Goal: Task Accomplishment & Management: Manage account settings

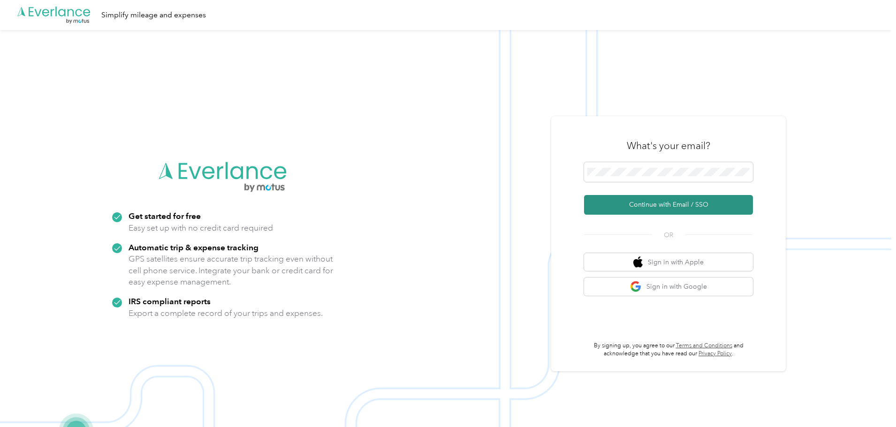
click at [668, 205] on button "Continue with Email / SSO" at bounding box center [668, 205] width 169 height 20
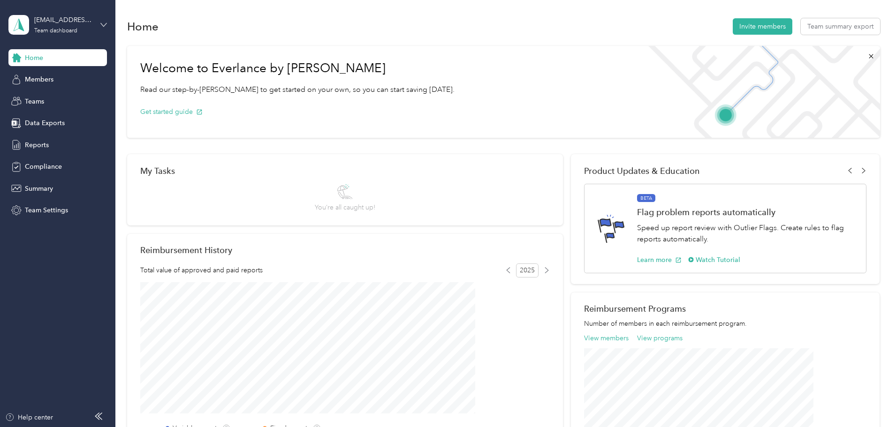
click at [104, 23] on icon at bounding box center [103, 25] width 7 height 7
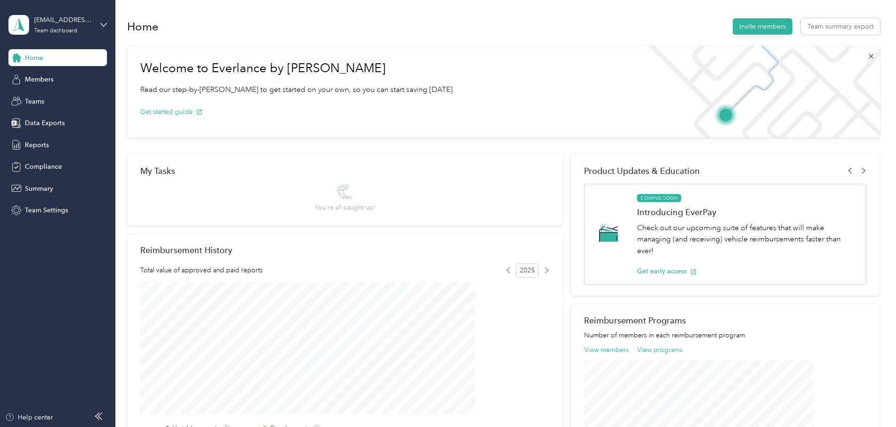
click at [79, 95] on div "Personal dashboard" at bounding box center [133, 98] width 237 height 16
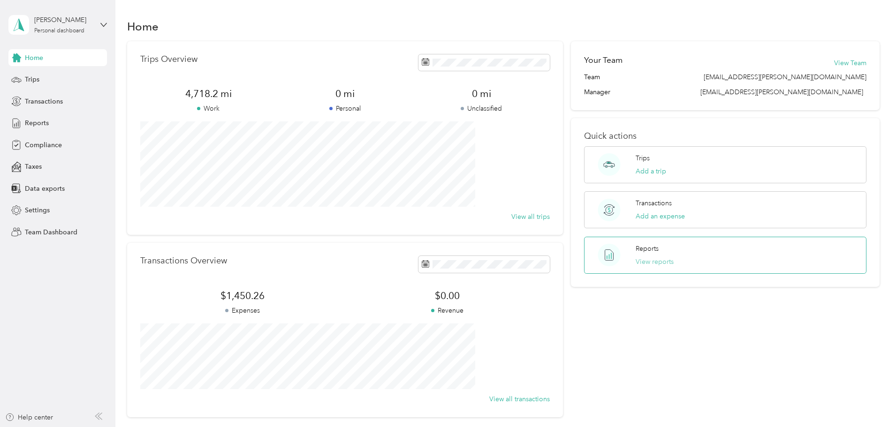
click at [636, 262] on button "View reports" at bounding box center [655, 262] width 38 height 10
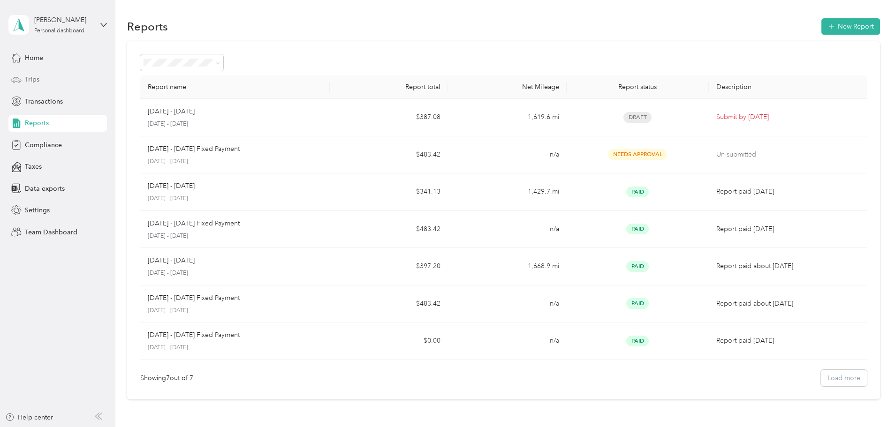
click at [32, 78] on span "Trips" at bounding box center [32, 80] width 15 height 10
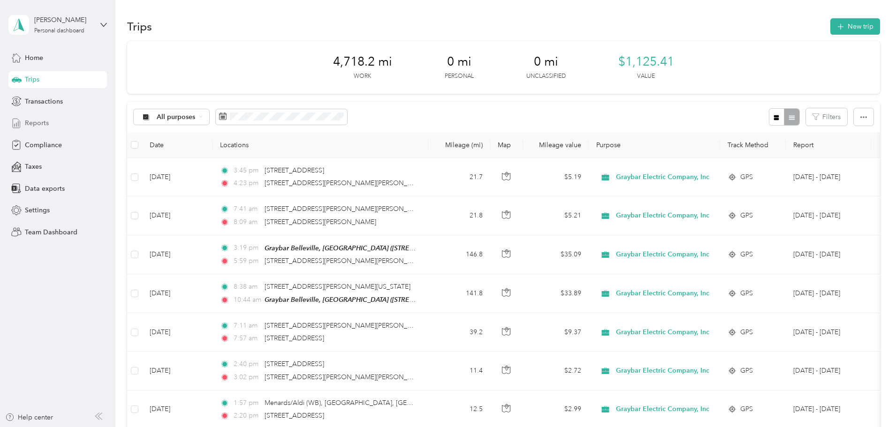
click at [38, 121] on span "Reports" at bounding box center [37, 123] width 24 height 10
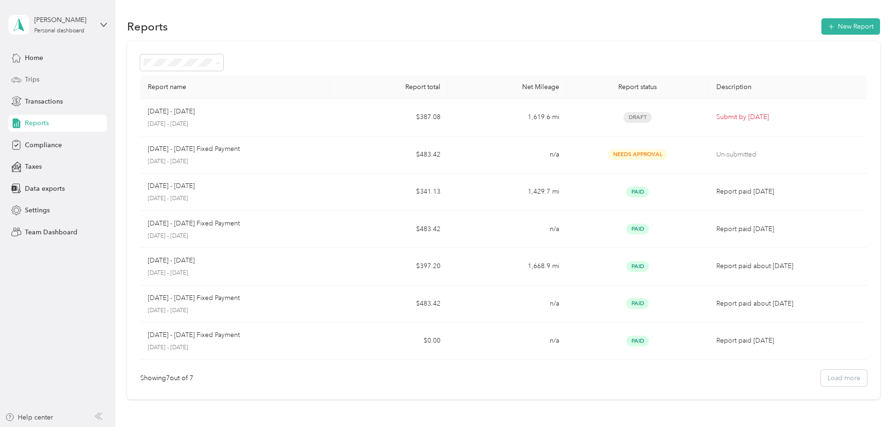
click at [33, 80] on span "Trips" at bounding box center [32, 80] width 15 height 10
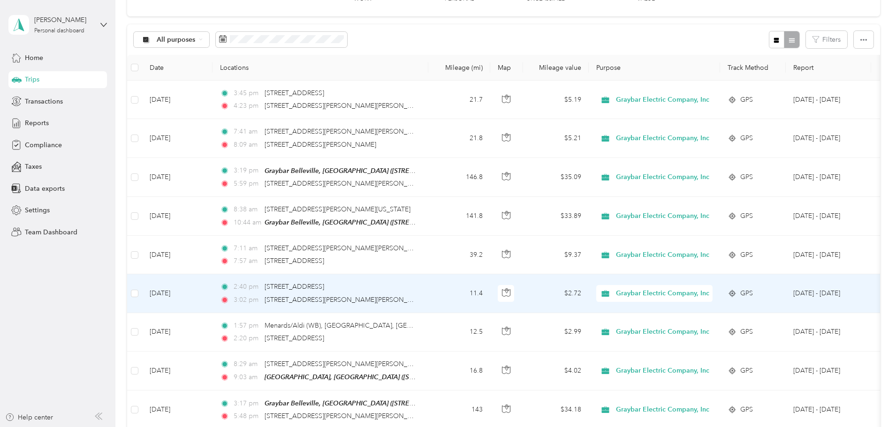
scroll to position [94, 0]
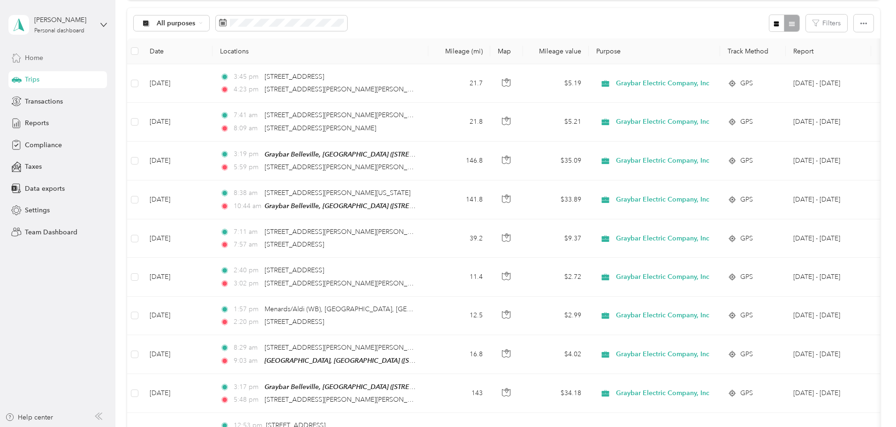
click at [37, 57] on span "Home" at bounding box center [34, 58] width 18 height 10
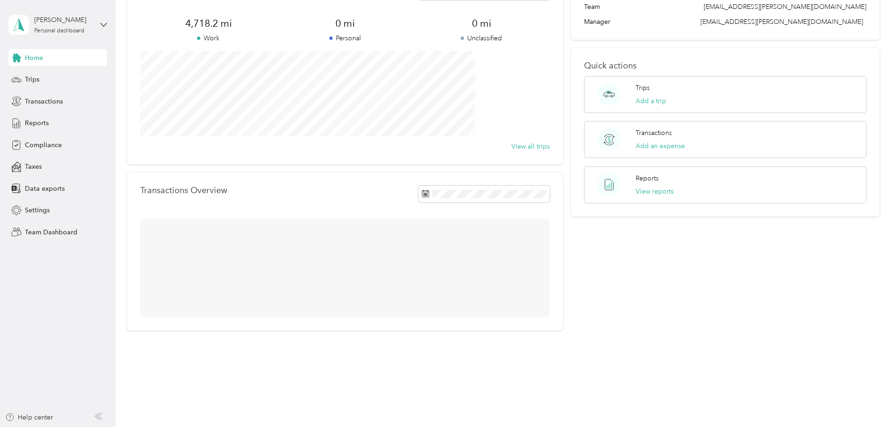
scroll to position [87, 0]
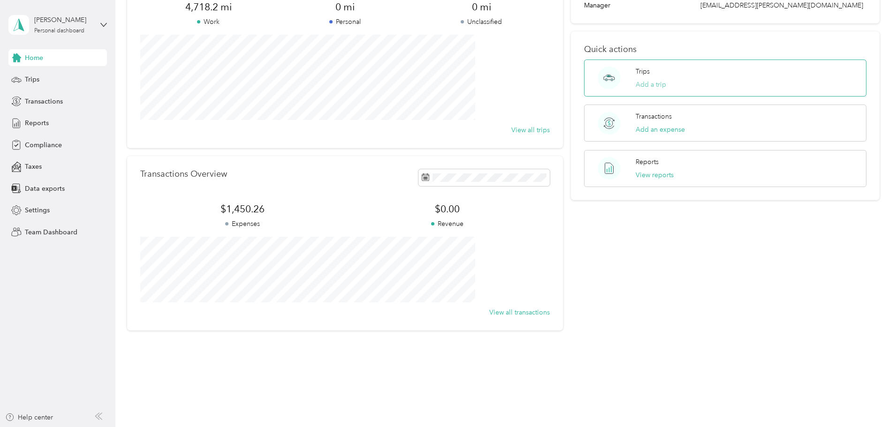
click at [636, 84] on button "Add a trip" at bounding box center [651, 85] width 30 height 10
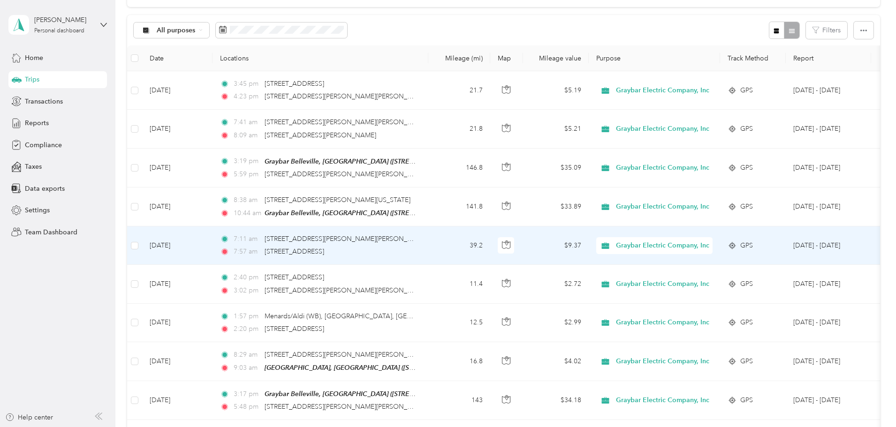
click at [213, 244] on td "[DATE]" at bounding box center [177, 246] width 70 height 38
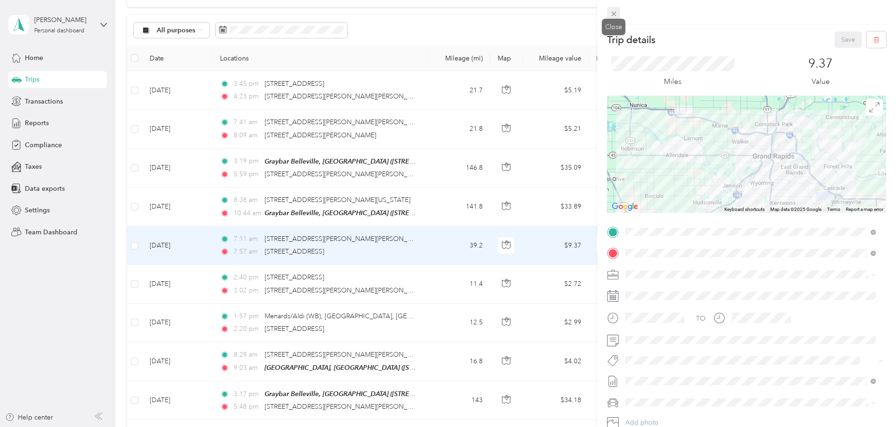
click at [614, 13] on icon at bounding box center [614, 14] width 8 height 8
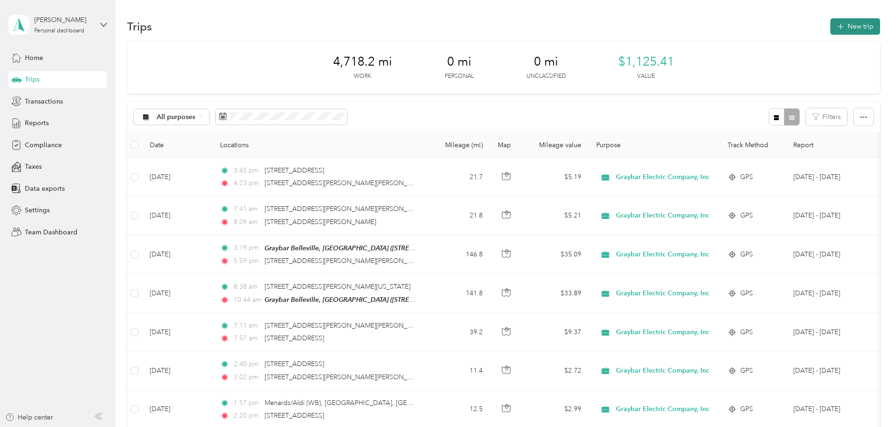
click at [830, 24] on button "New trip" at bounding box center [855, 26] width 50 height 16
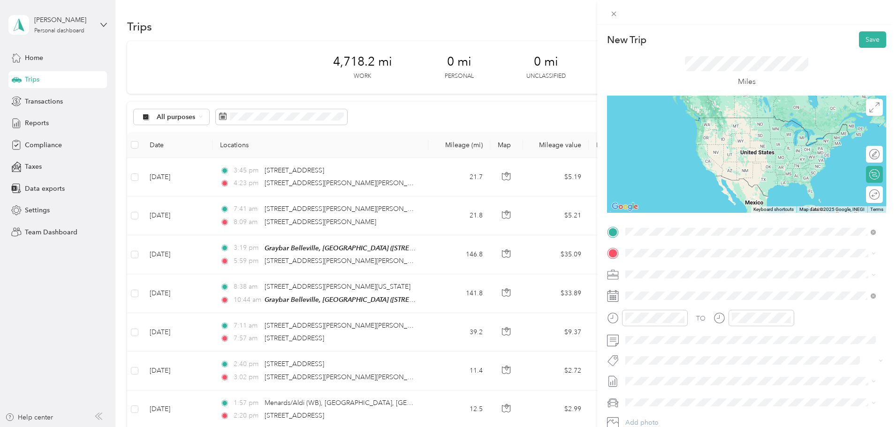
click at [686, 270] on span "[STREET_ADDRESS][US_STATE]" at bounding box center [690, 266] width 94 height 8
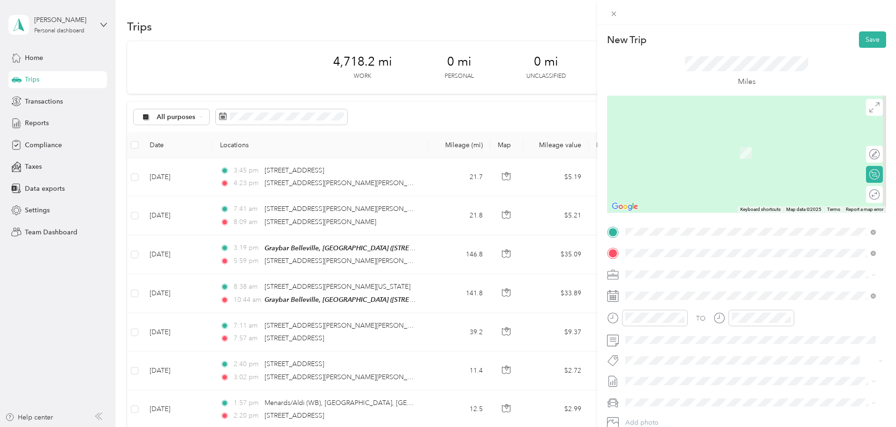
click at [685, 290] on span "[STREET_ADDRESS][PERSON_NAME][PERSON_NAME][US_STATE]" at bounding box center [742, 287] width 198 height 8
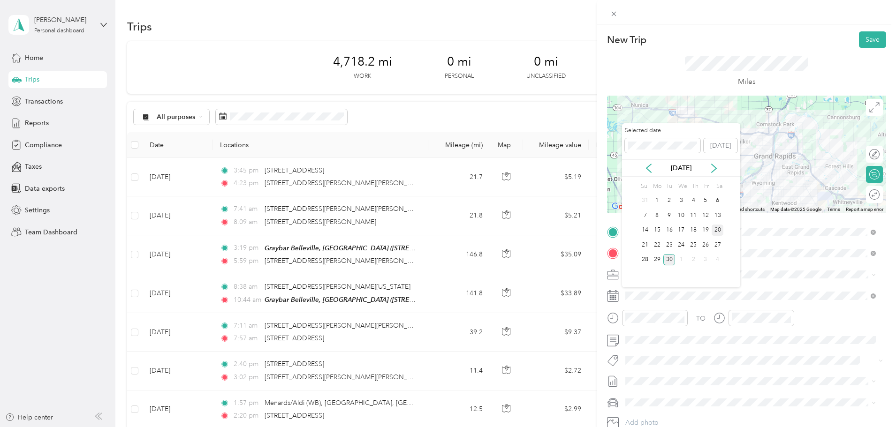
click at [718, 230] on div "20" at bounding box center [718, 231] width 12 height 12
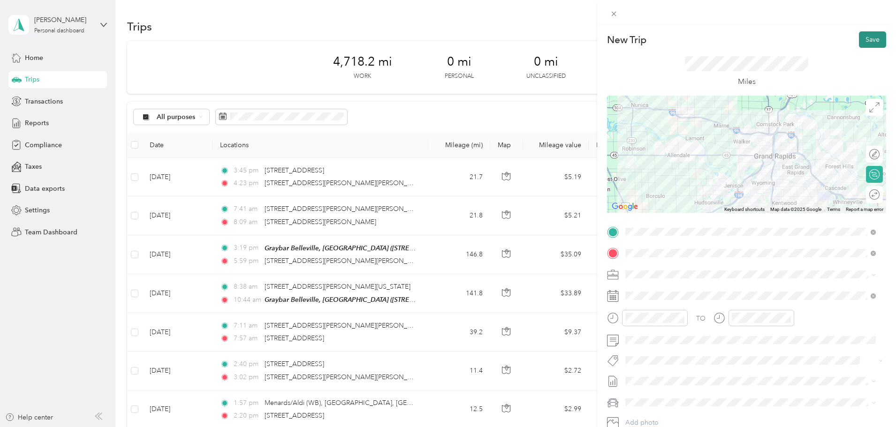
click at [865, 39] on button "Save" at bounding box center [872, 39] width 27 height 16
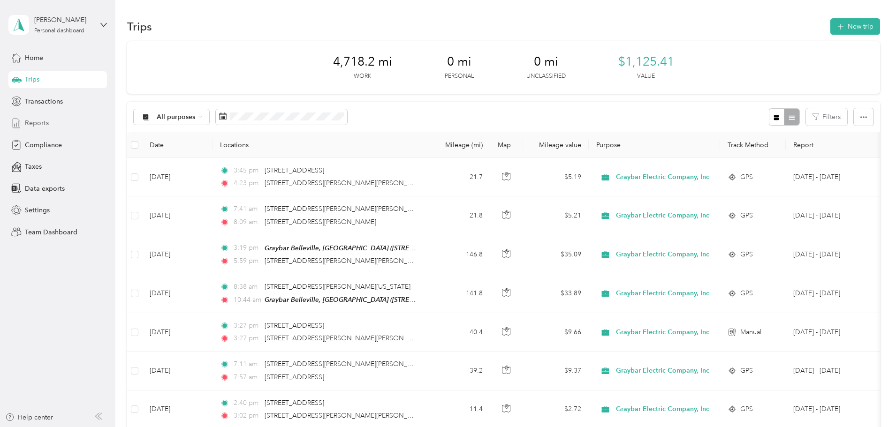
click at [38, 122] on span "Reports" at bounding box center [37, 123] width 24 height 10
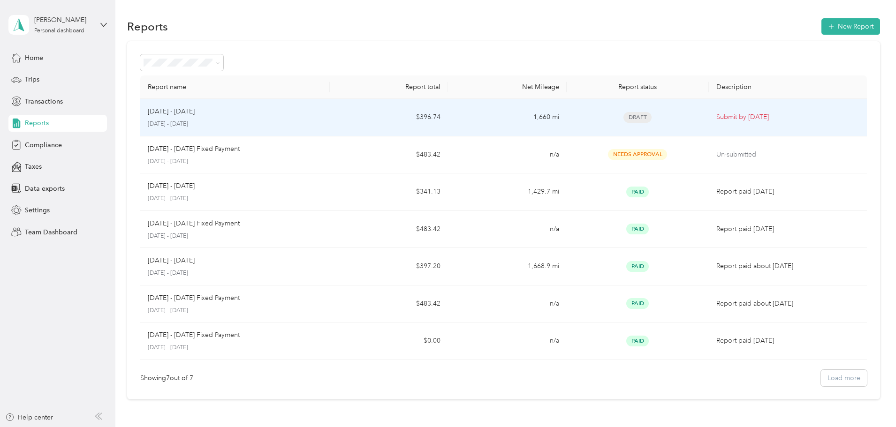
click at [487, 114] on td "1,660 mi" at bounding box center [507, 118] width 118 height 38
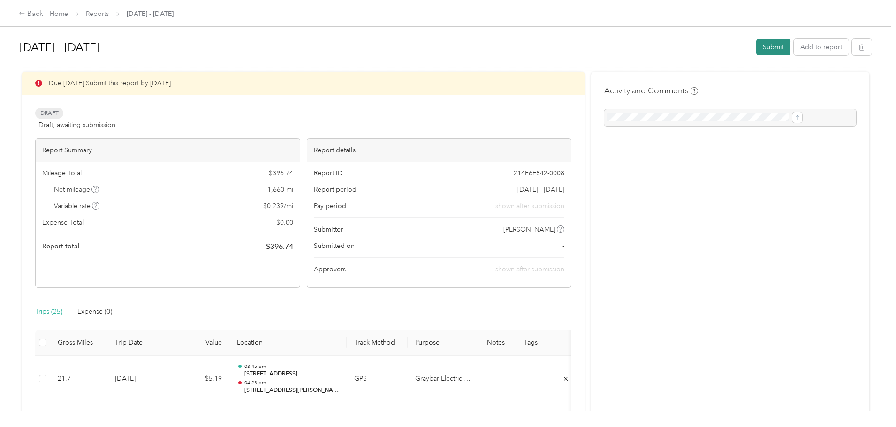
click at [756, 45] on button "Submit" at bounding box center [773, 47] width 34 height 16
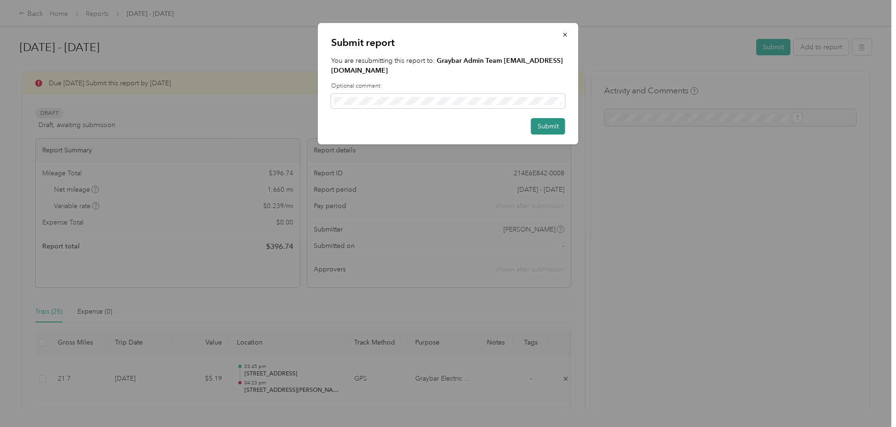
click at [546, 118] on button "Submit" at bounding box center [548, 126] width 34 height 16
